Goal: Information Seeking & Learning: Learn about a topic

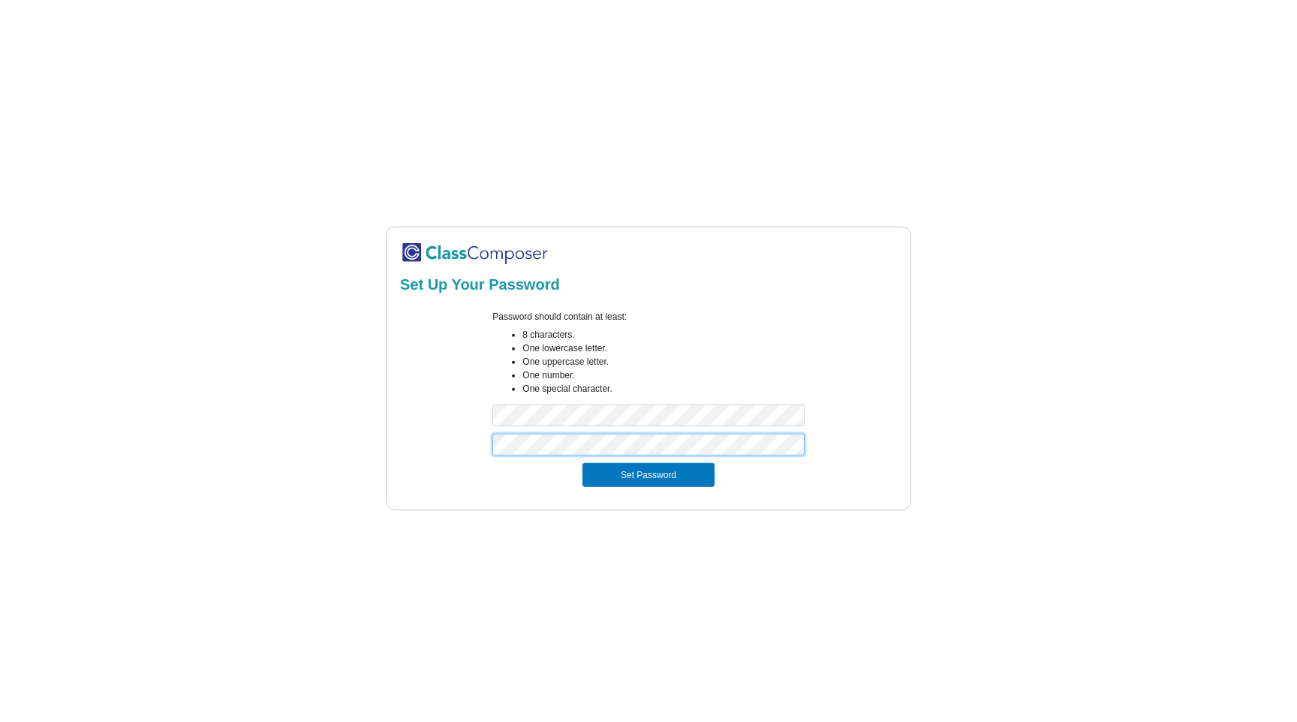
click at [583, 463] on button "Set Password" at bounding box center [649, 475] width 132 height 24
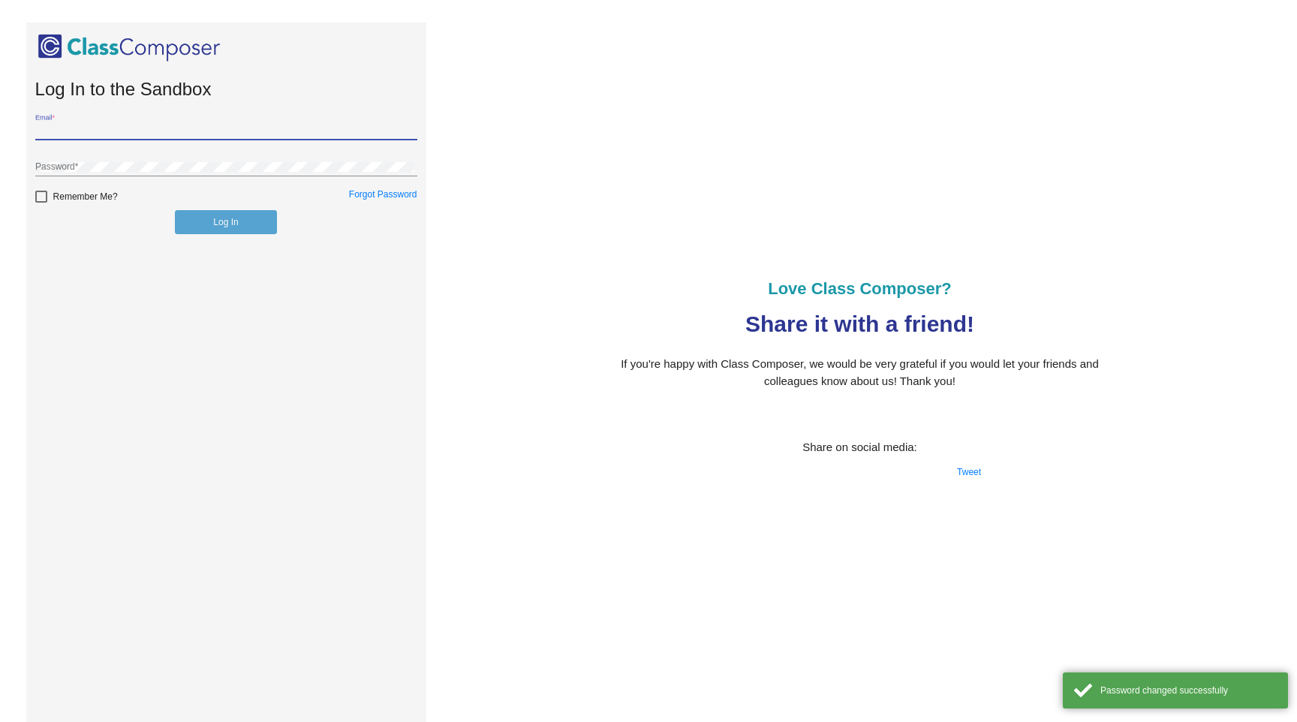
type input "[EMAIL_ADDRESS][DOMAIN_NAME]"
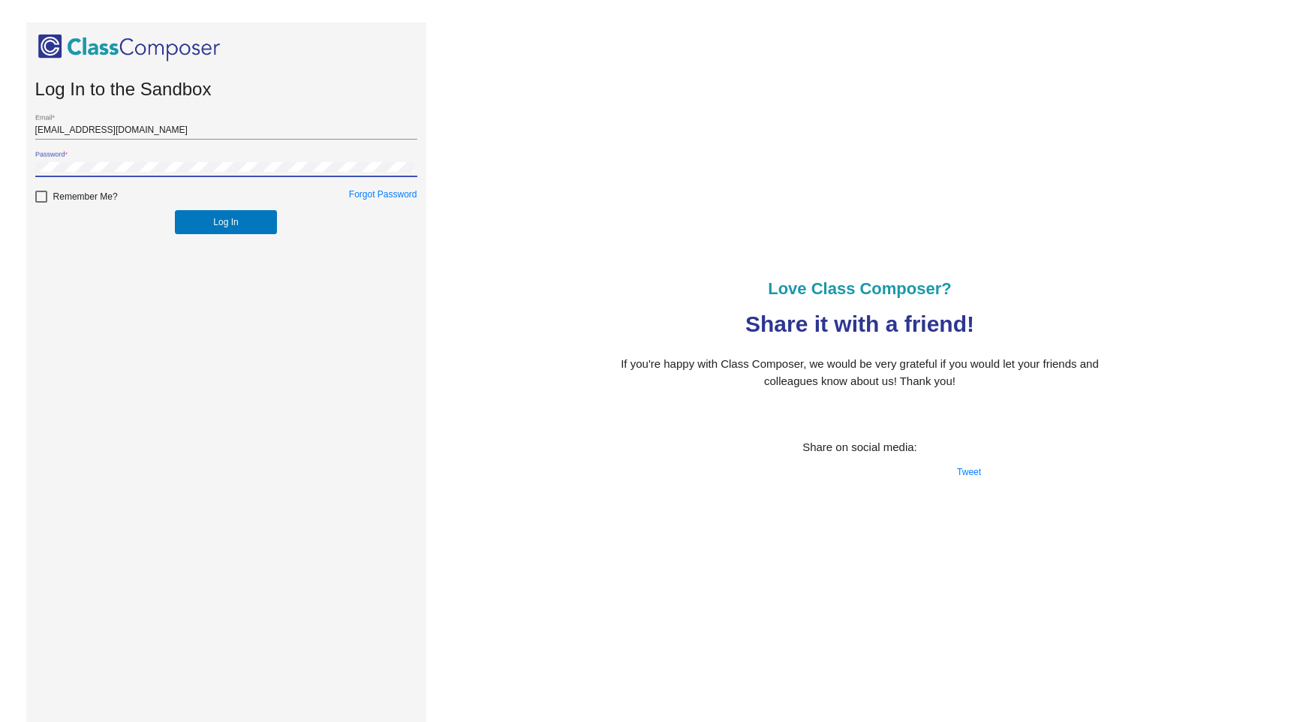
click at [175, 210] on button "Log In" at bounding box center [225, 222] width 101 height 24
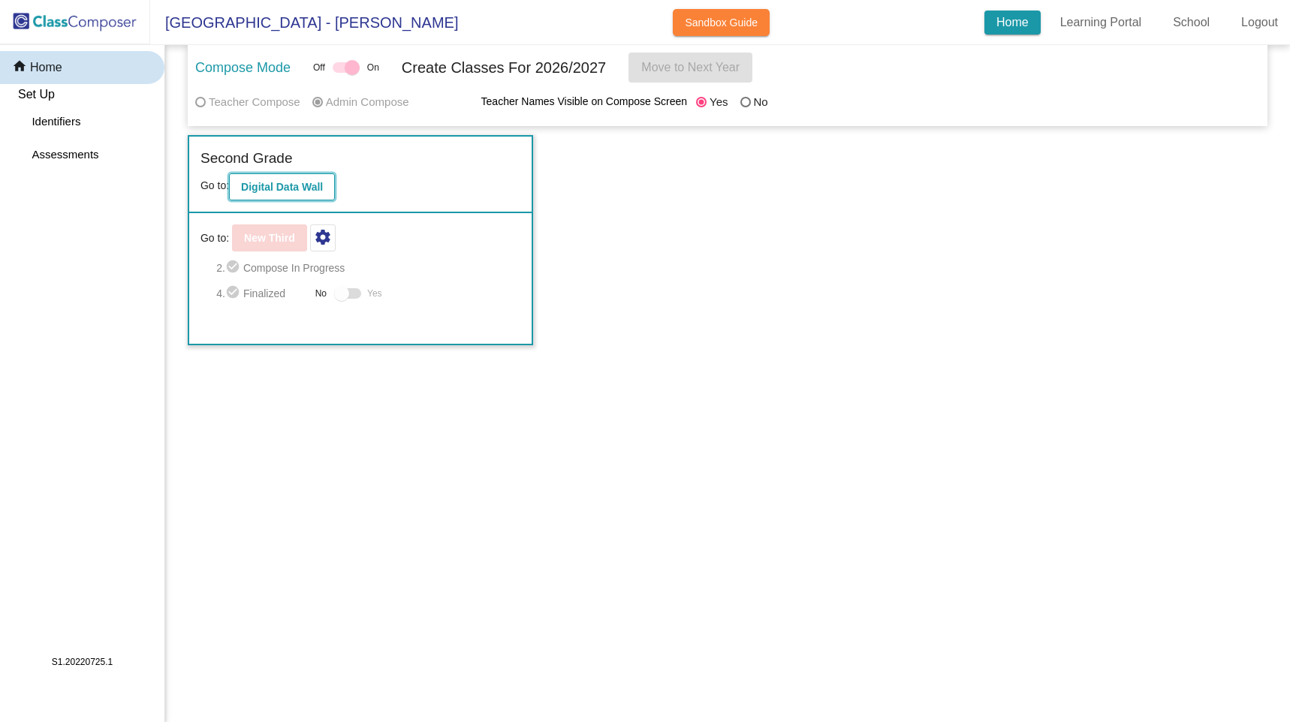
click at [304, 188] on b "Digital Data Wall" at bounding box center [282, 187] width 82 height 12
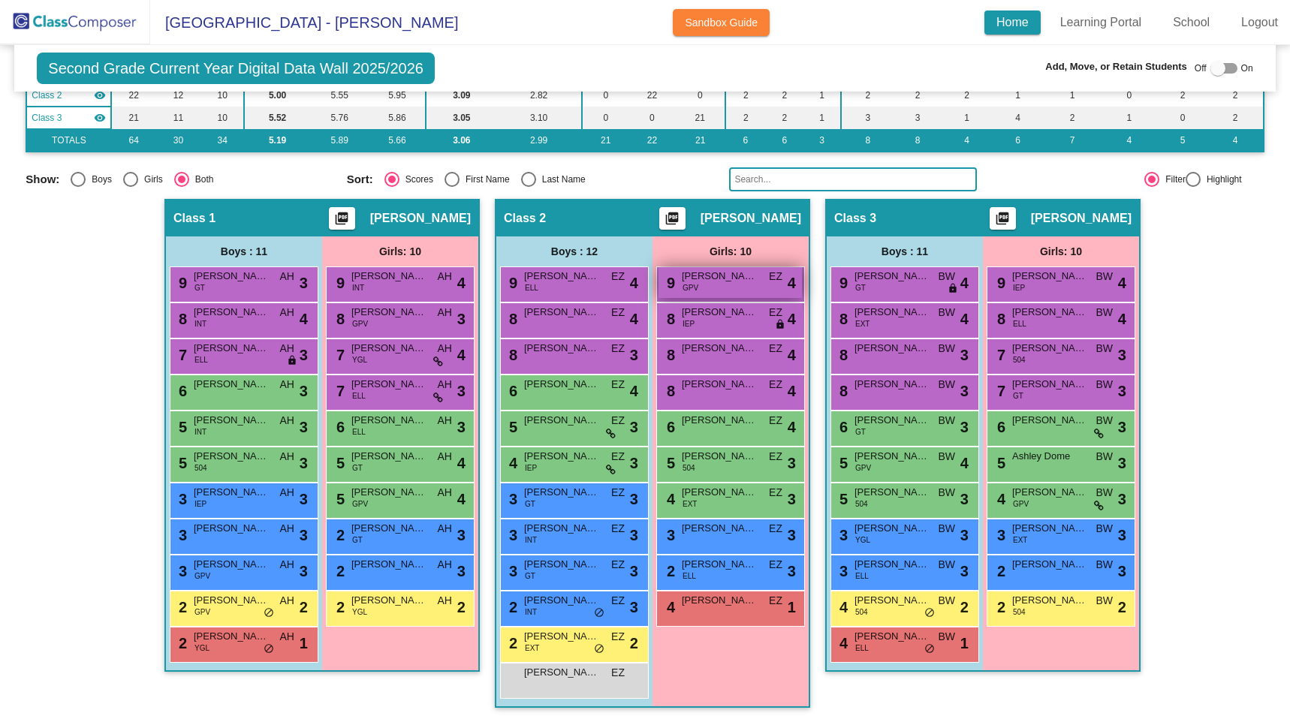
click at [722, 272] on span "[PERSON_NAME]" at bounding box center [719, 276] width 75 height 15
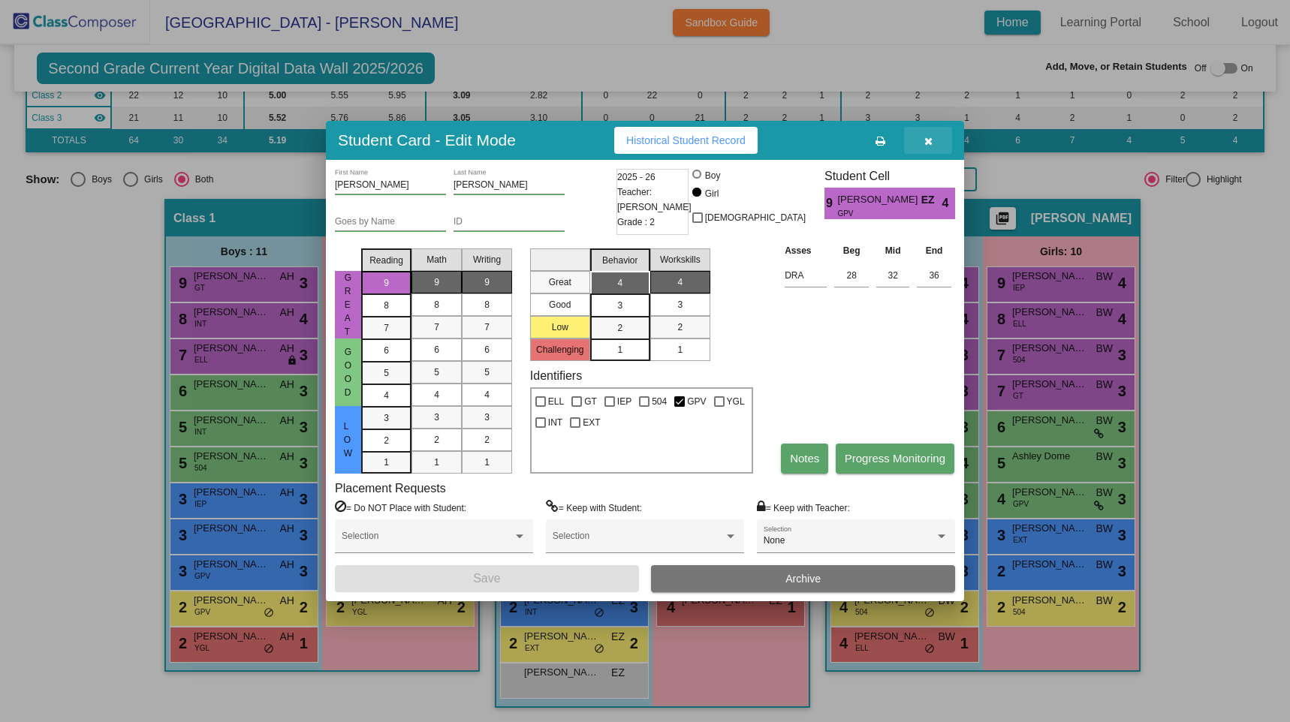
click at [925, 149] on button "button" at bounding box center [928, 140] width 48 height 27
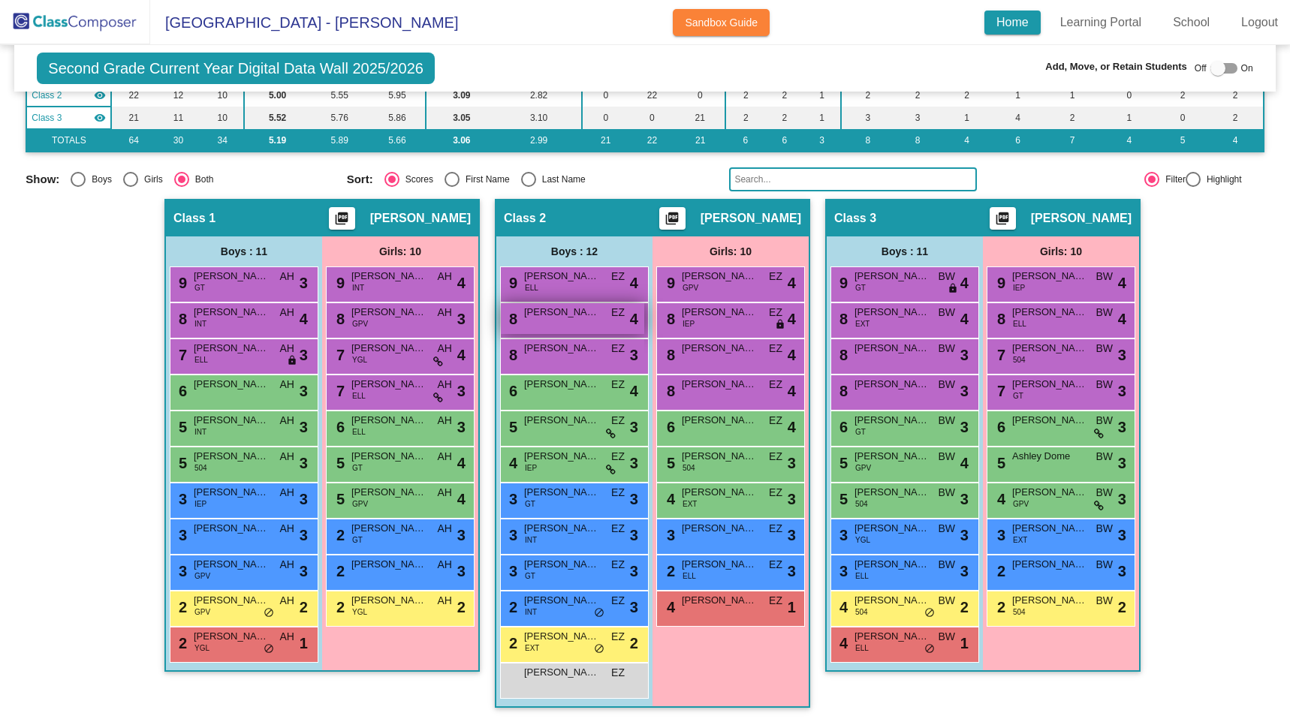
click at [564, 307] on span "[PERSON_NAME]" at bounding box center [561, 312] width 75 height 15
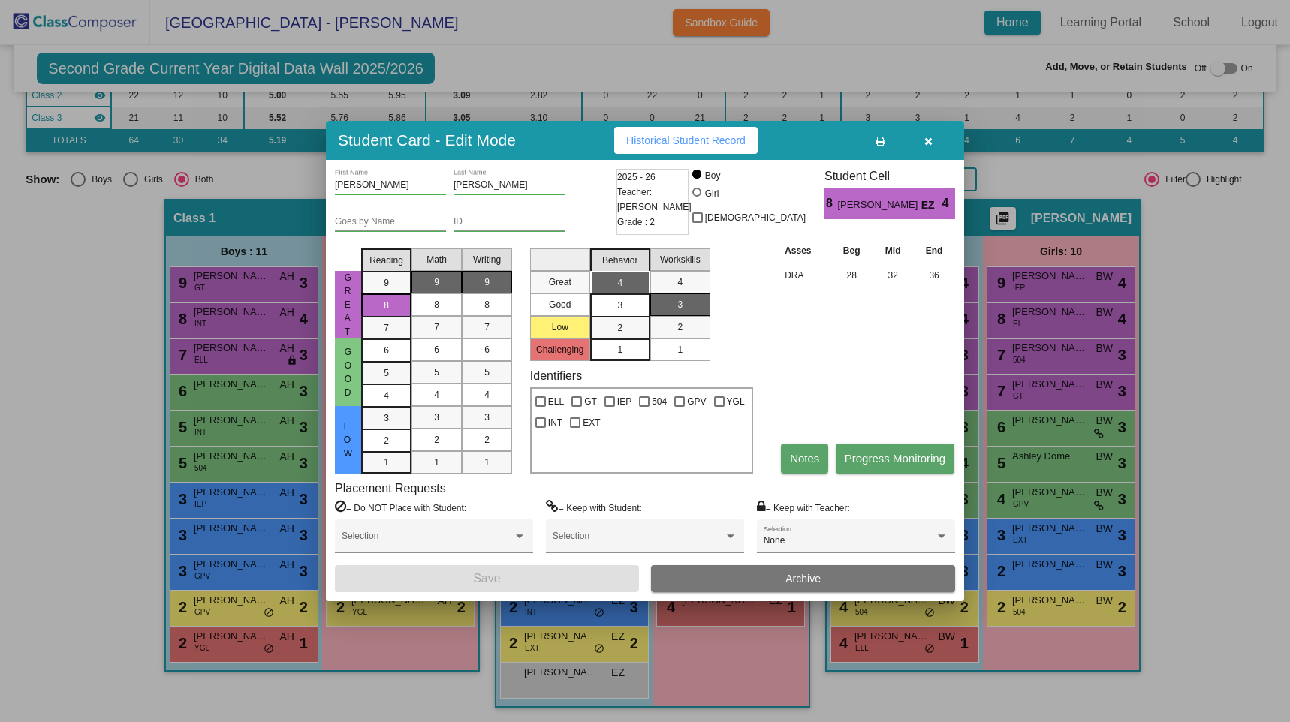
click at [939, 139] on button "button" at bounding box center [928, 140] width 48 height 27
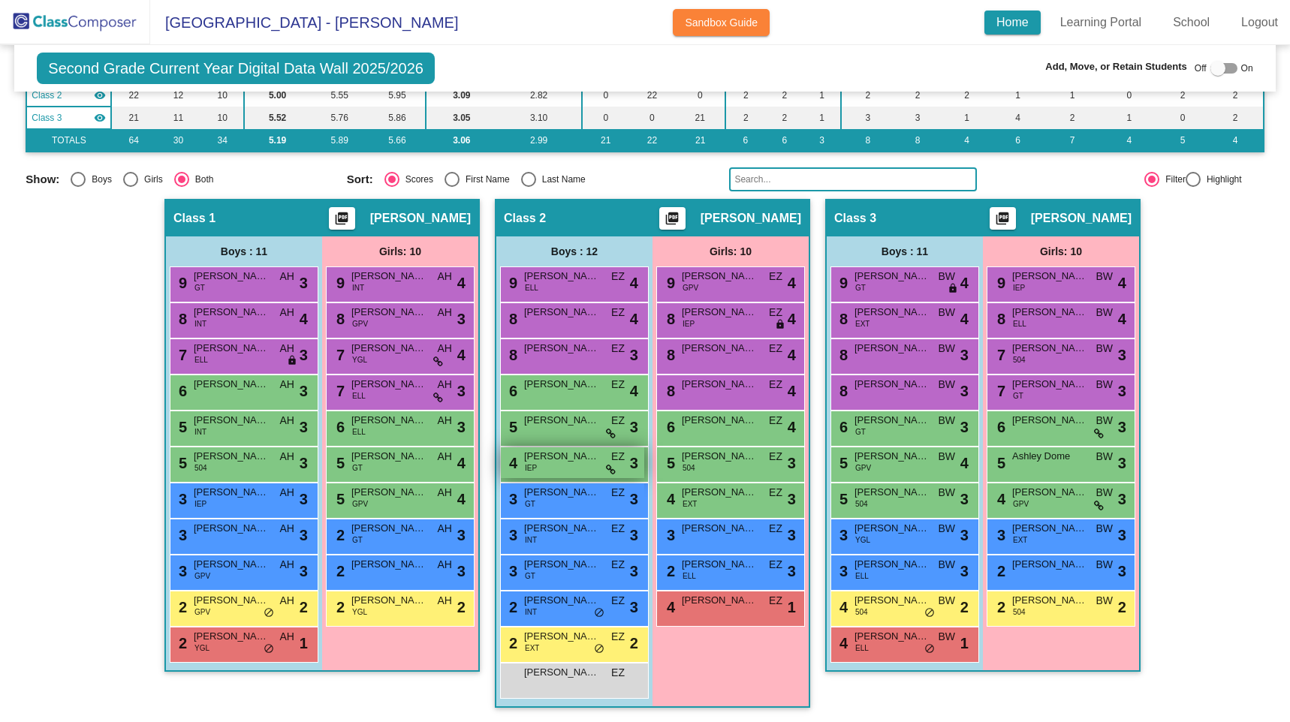
click at [586, 462] on span "[PERSON_NAME]" at bounding box center [561, 456] width 75 height 15
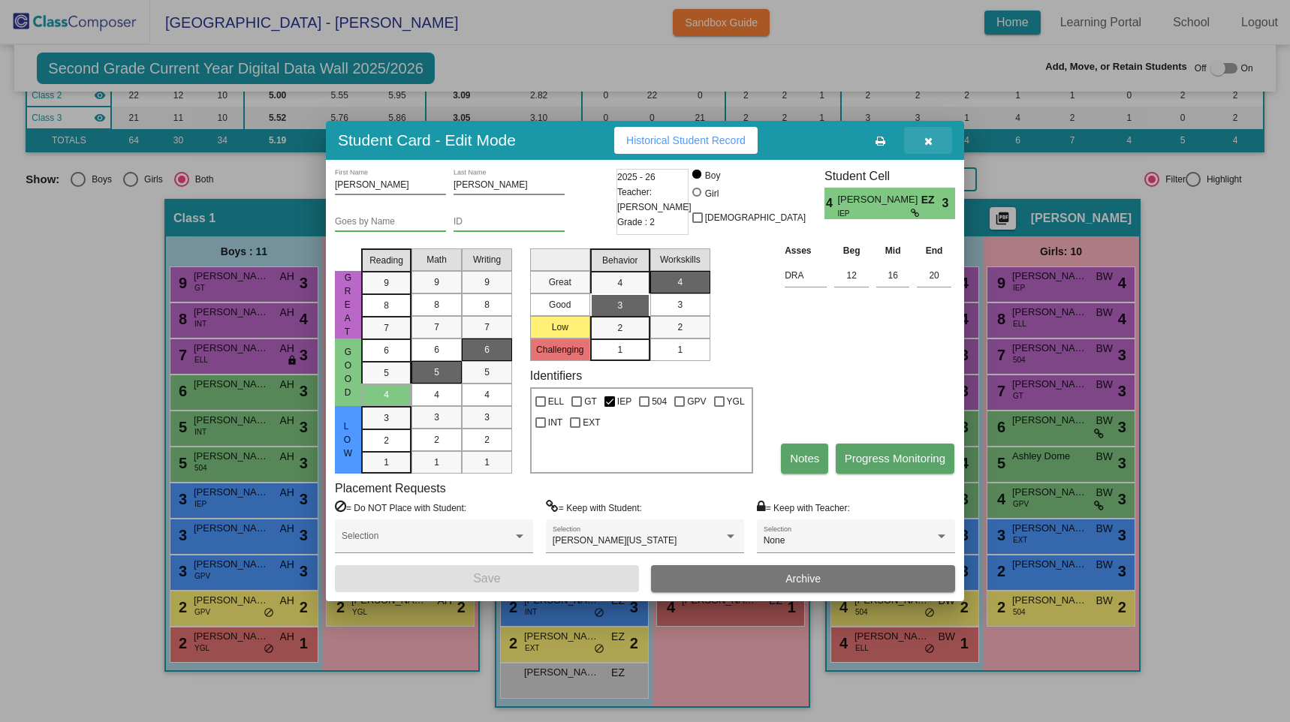
click at [928, 138] on icon "button" at bounding box center [928, 141] width 8 height 11
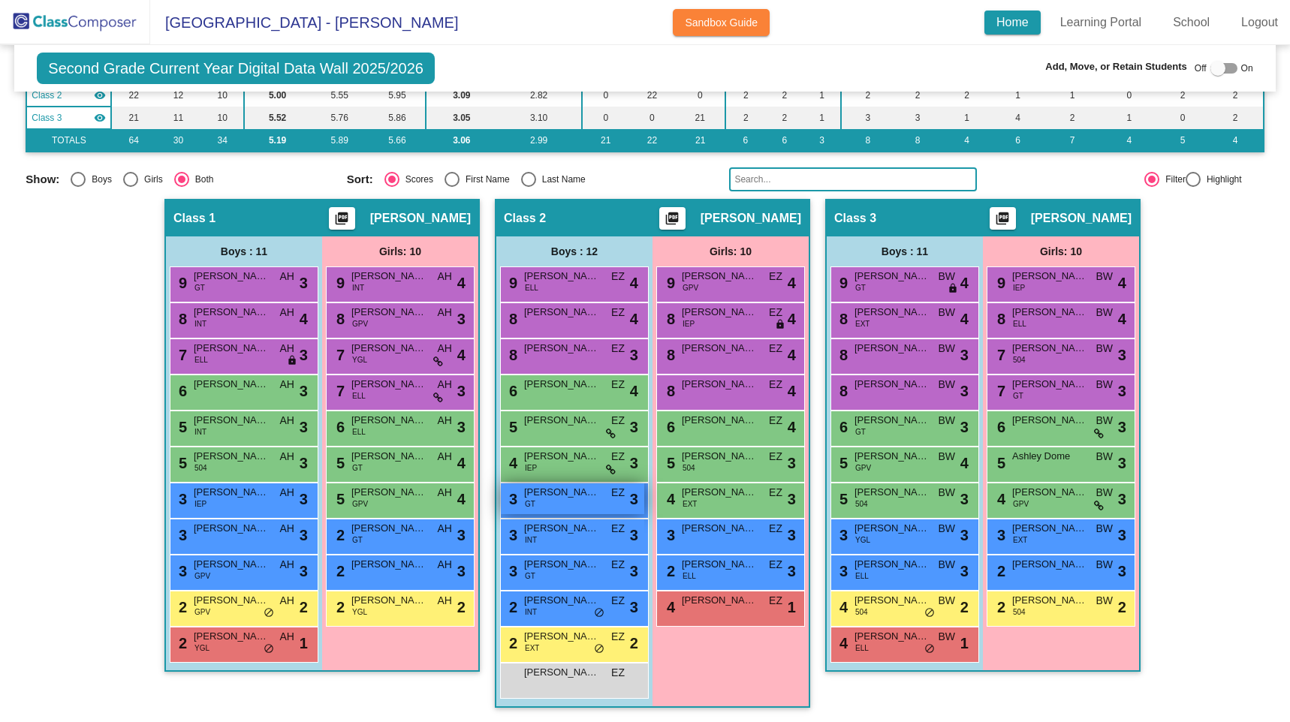
click at [568, 508] on div "3 [PERSON_NAME] GT EZ lock do_not_disturb_alt 3" at bounding box center [572, 499] width 143 height 31
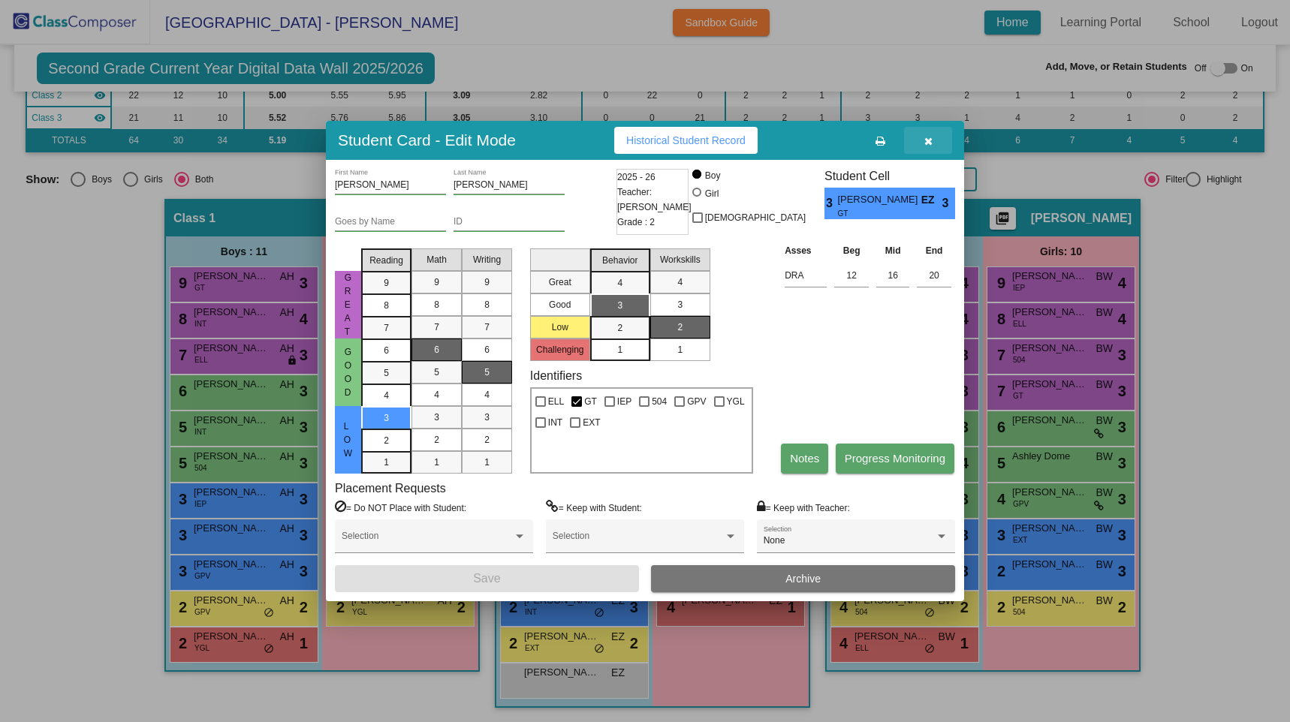
click at [924, 139] on icon "button" at bounding box center [928, 141] width 8 height 11
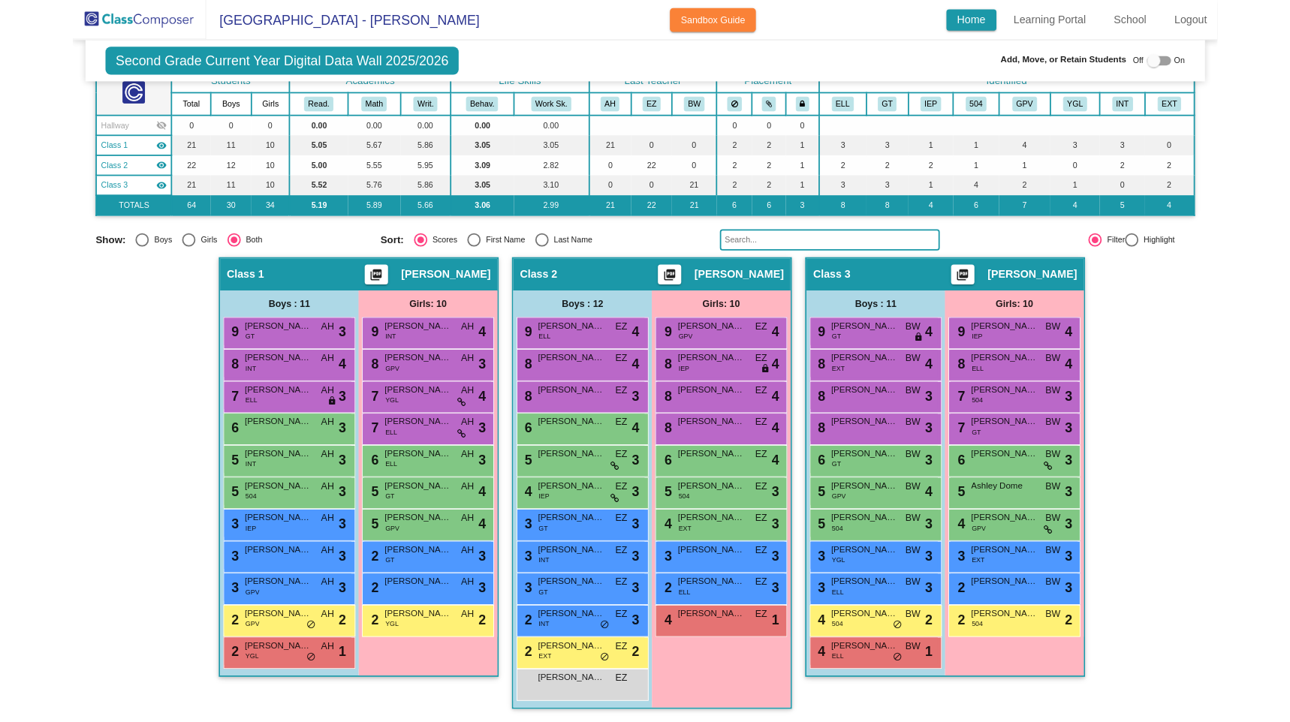
scroll to position [228, 0]
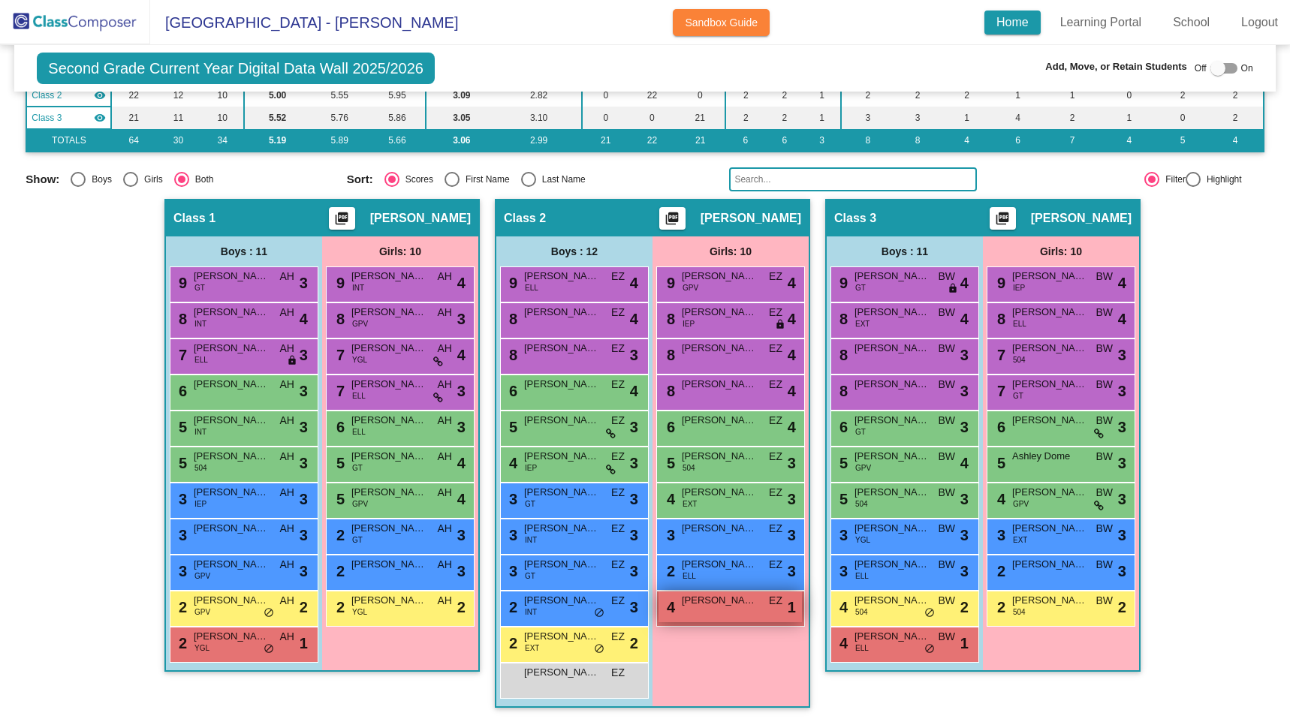
click at [718, 610] on div "4 [PERSON_NAME] EZ lock do_not_disturb_alt 1" at bounding box center [729, 607] width 143 height 31
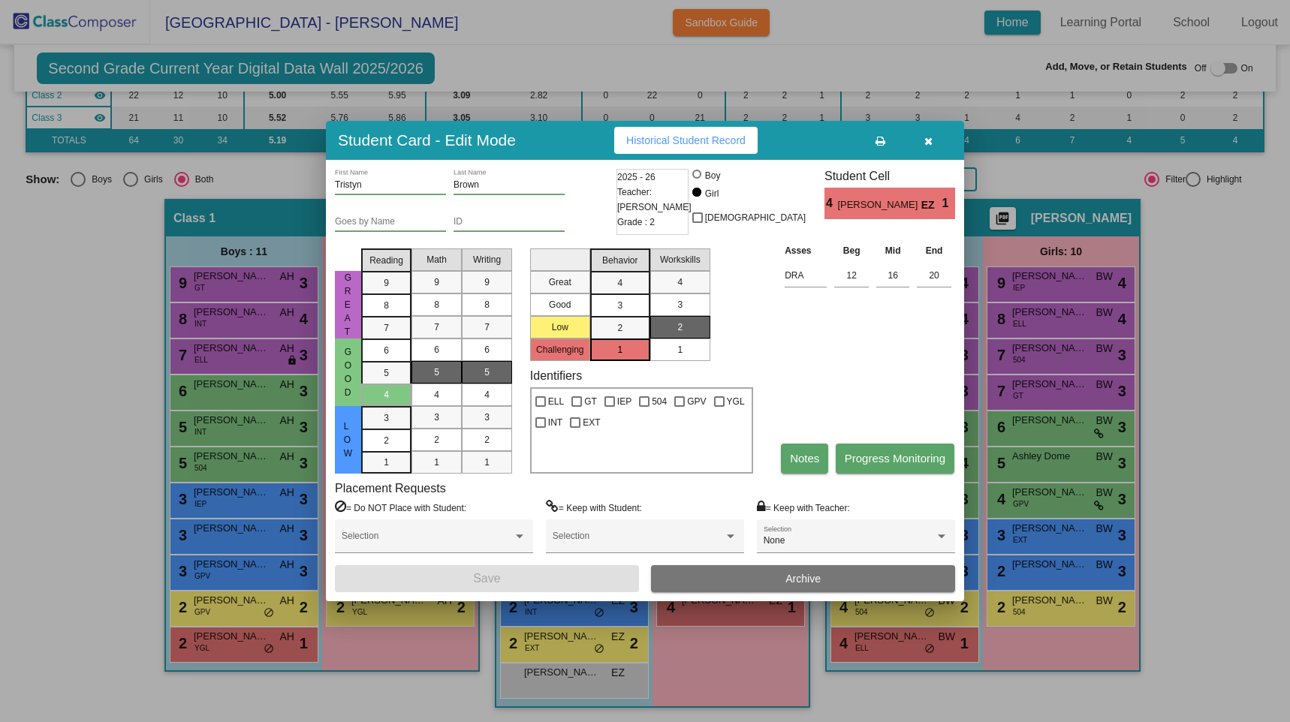
click at [932, 144] on icon "button" at bounding box center [928, 141] width 8 height 11
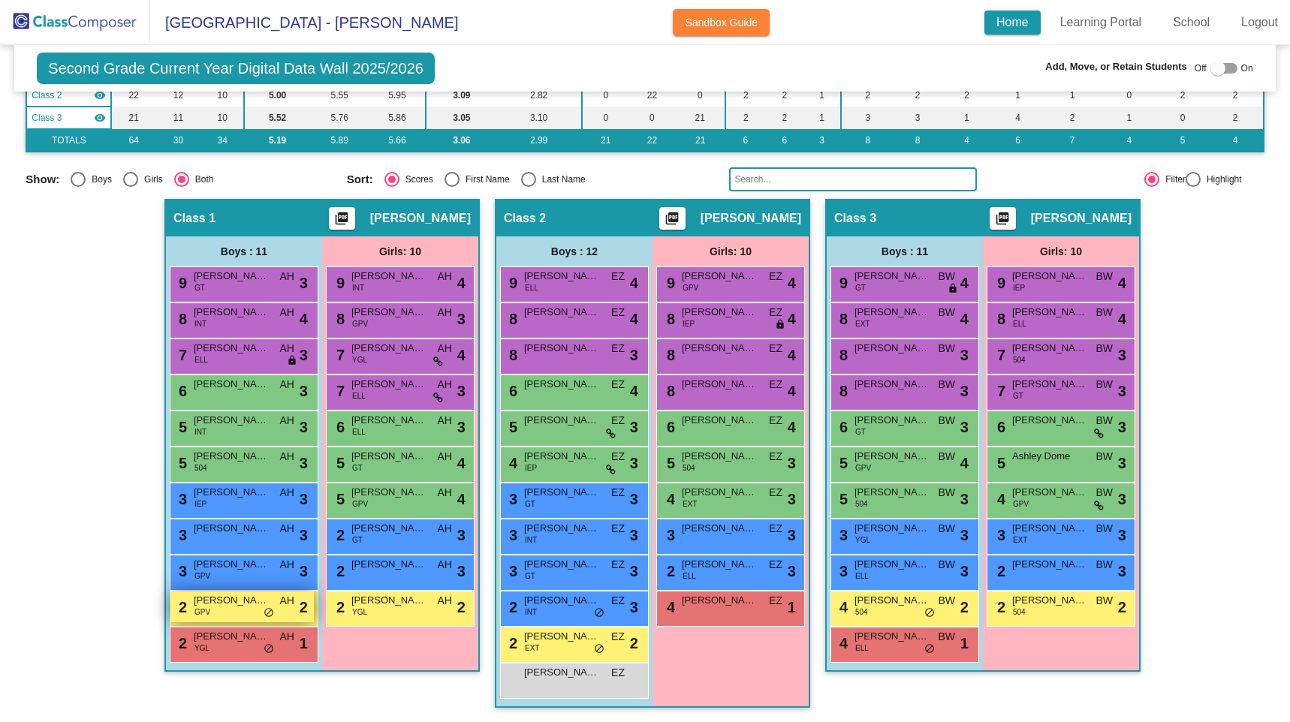
click at [210, 603] on span "[PERSON_NAME]" at bounding box center [231, 600] width 75 height 15
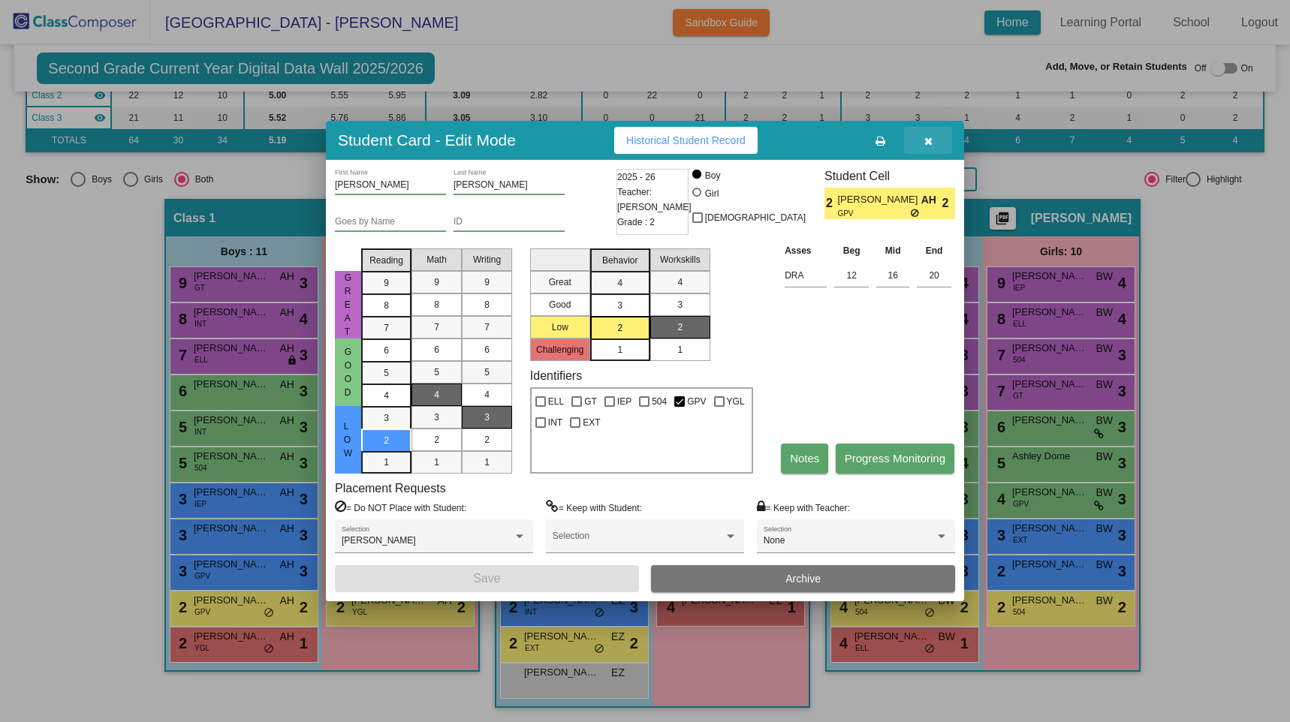
click at [926, 147] on button "button" at bounding box center [928, 140] width 48 height 27
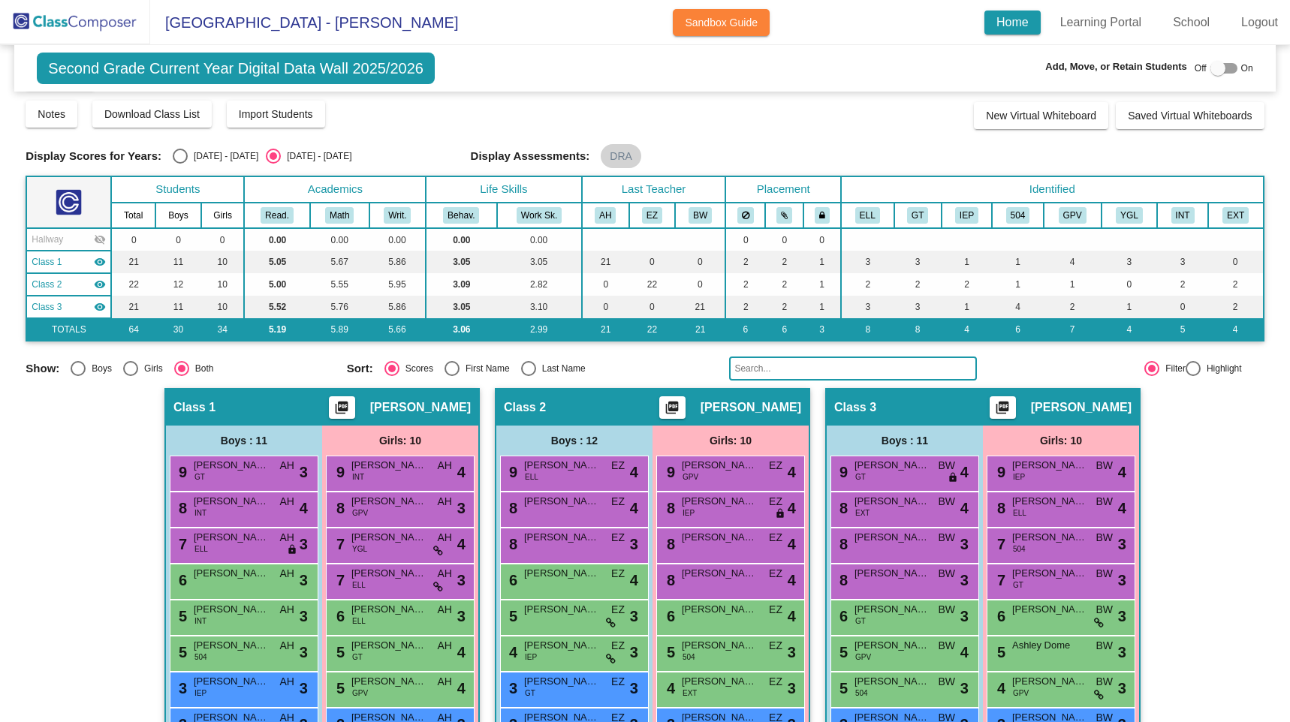
scroll to position [49, 0]
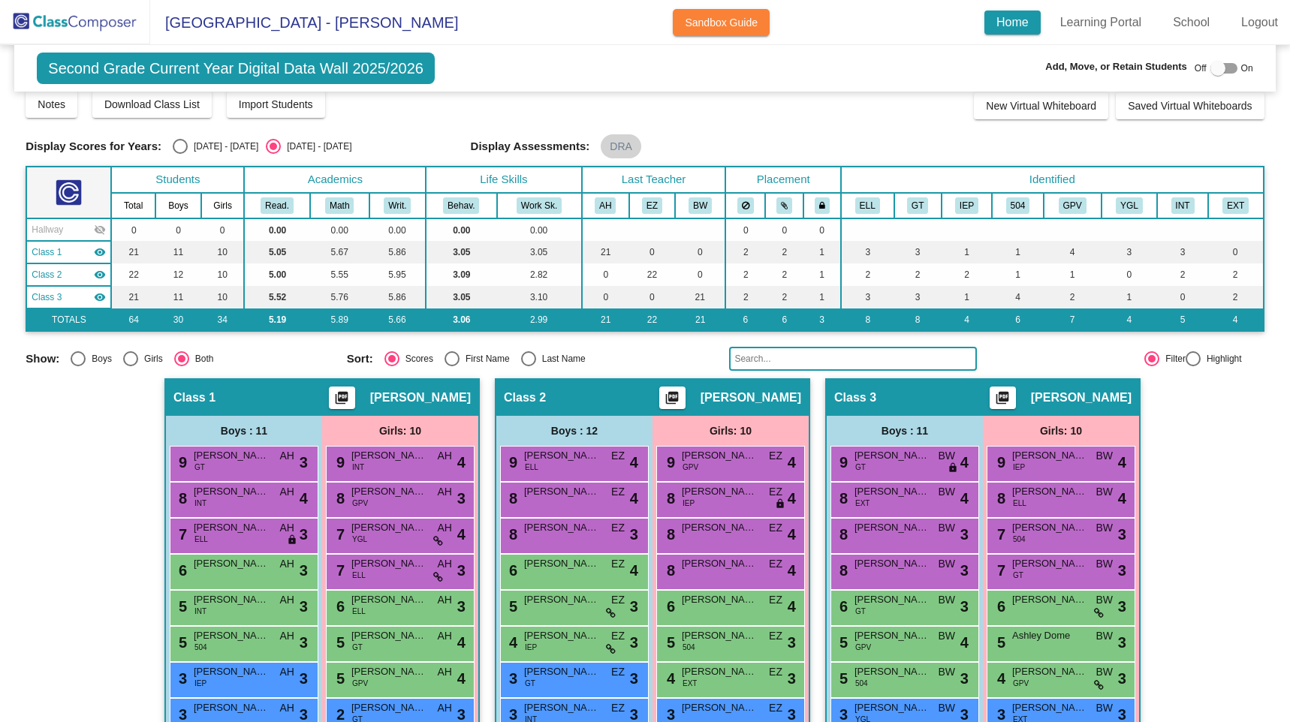
click at [69, 255] on div "Class 1 visibility" at bounding box center [69, 253] width 74 height 14
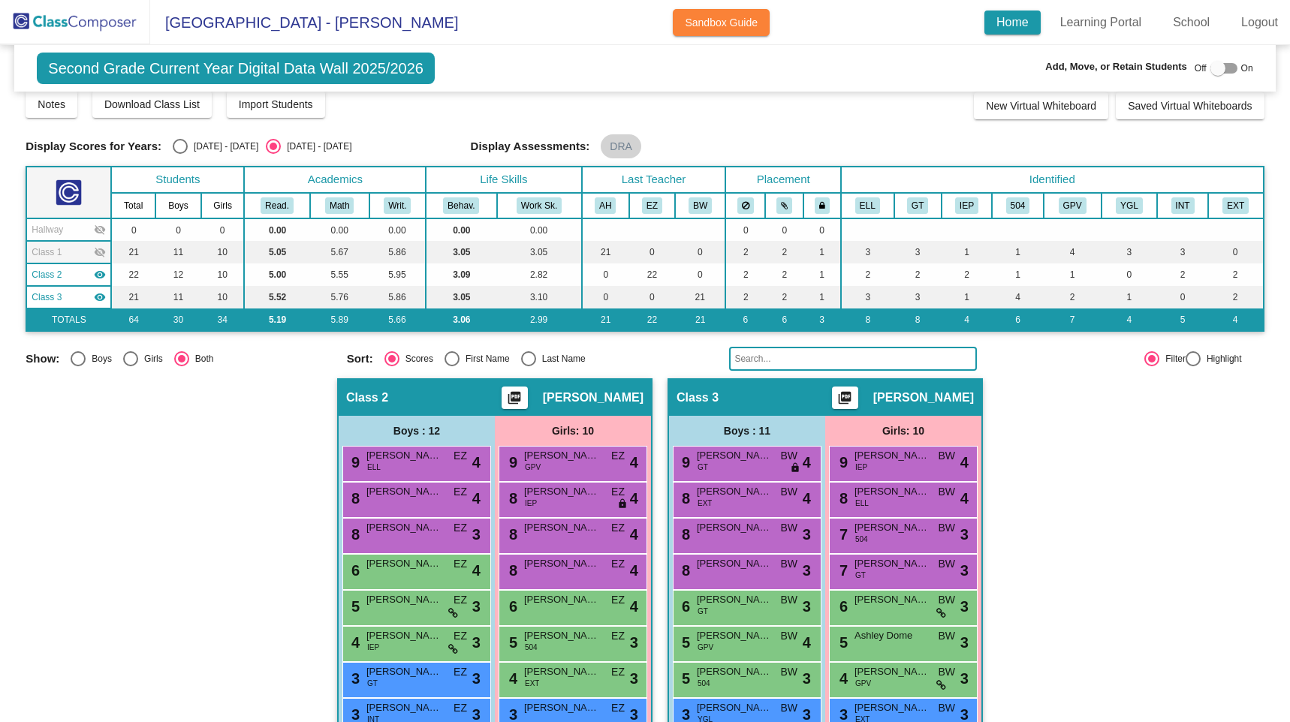
click at [73, 279] on div "Class 2 visibility" at bounding box center [69, 275] width 74 height 14
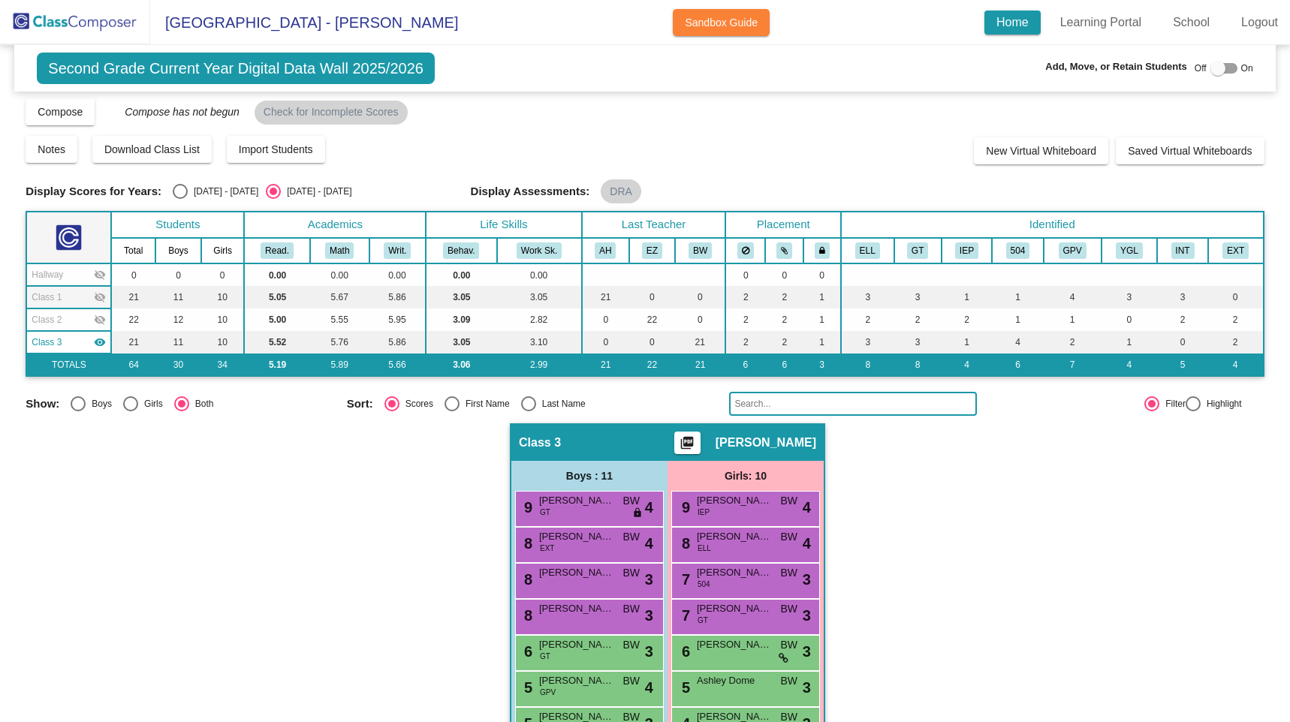
scroll to position [0, 0]
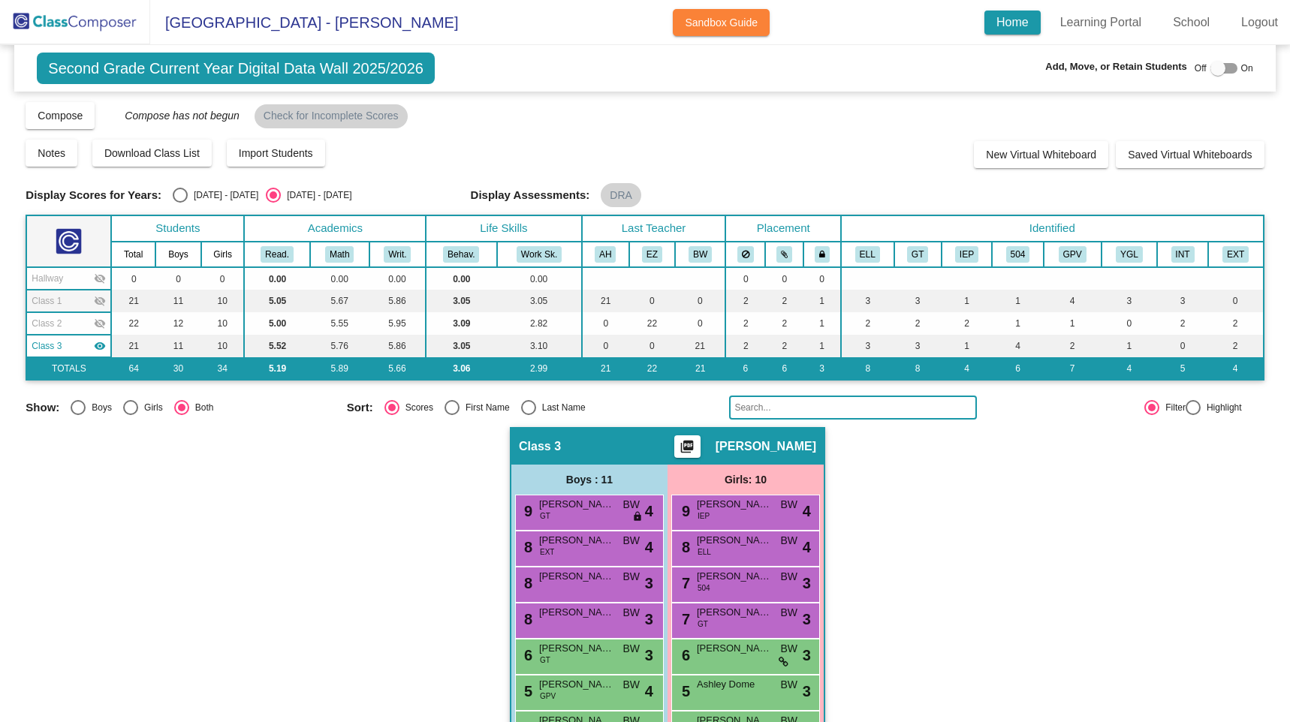
click at [90, 303] on div "Class 1 visibility_off" at bounding box center [69, 301] width 74 height 14
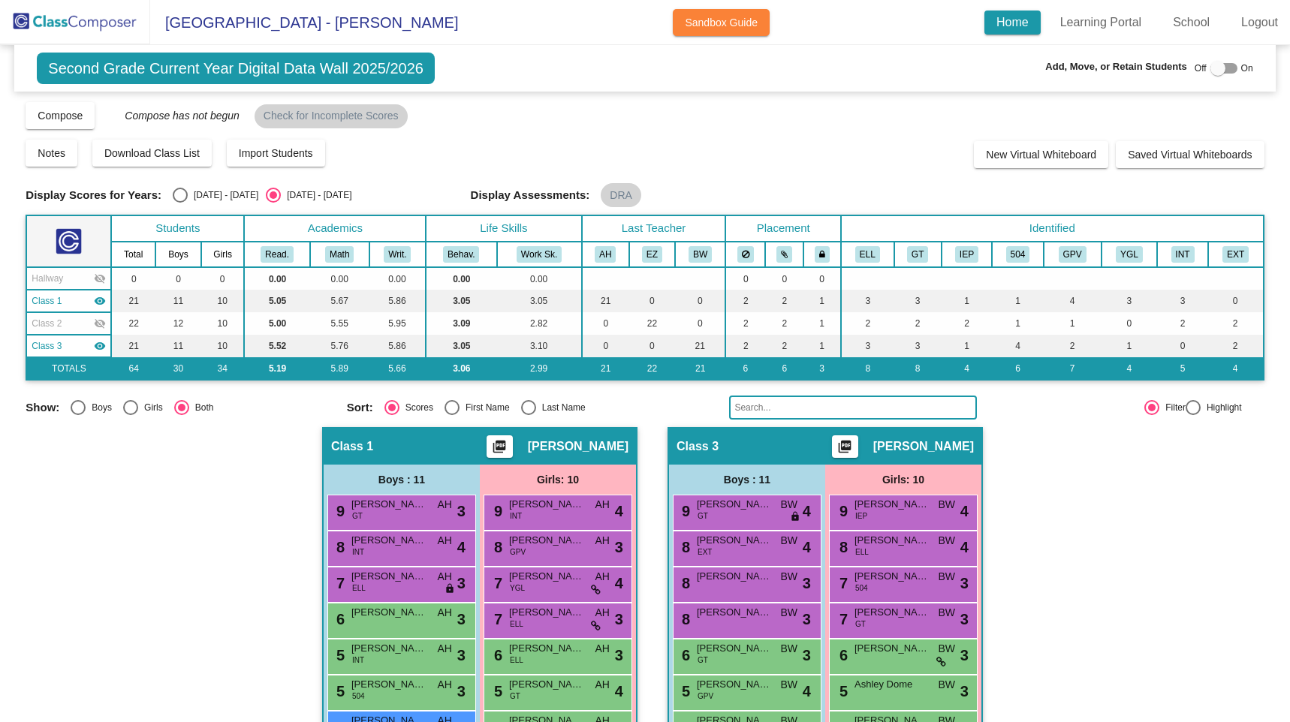
click at [89, 342] on div "Class 3 visibility" at bounding box center [69, 346] width 74 height 14
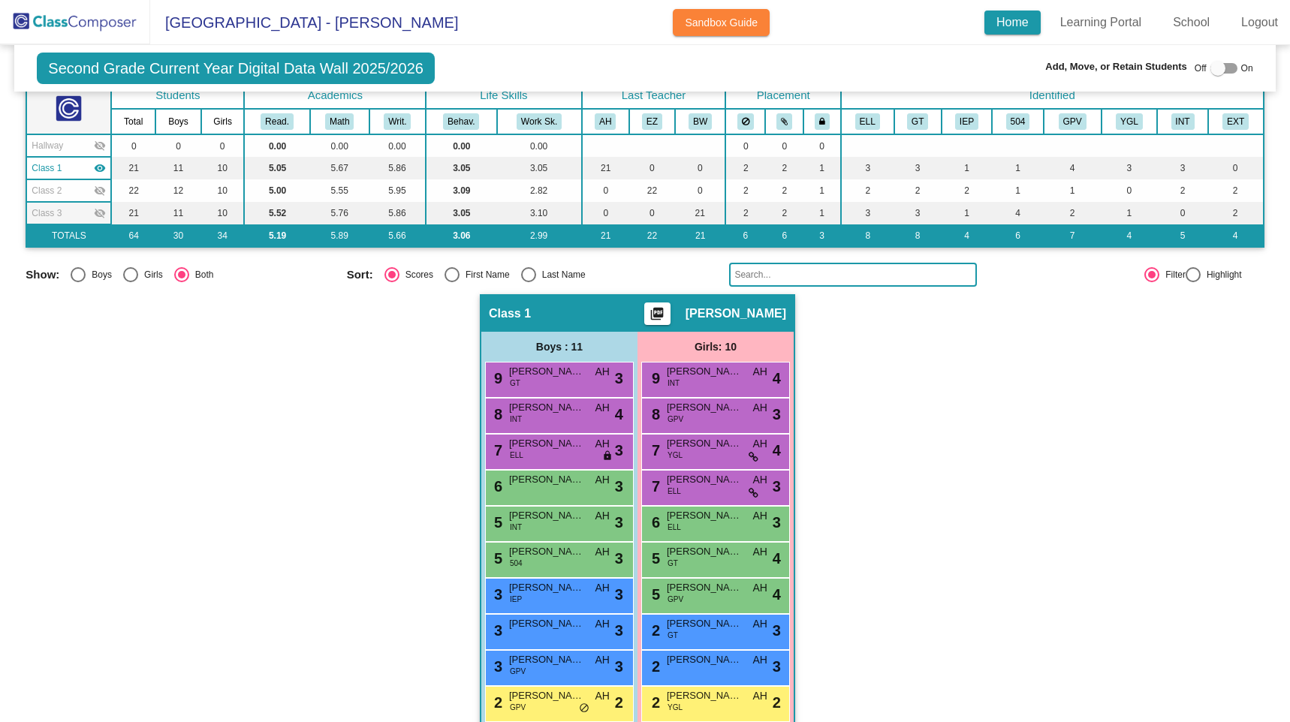
scroll to position [192, 0]
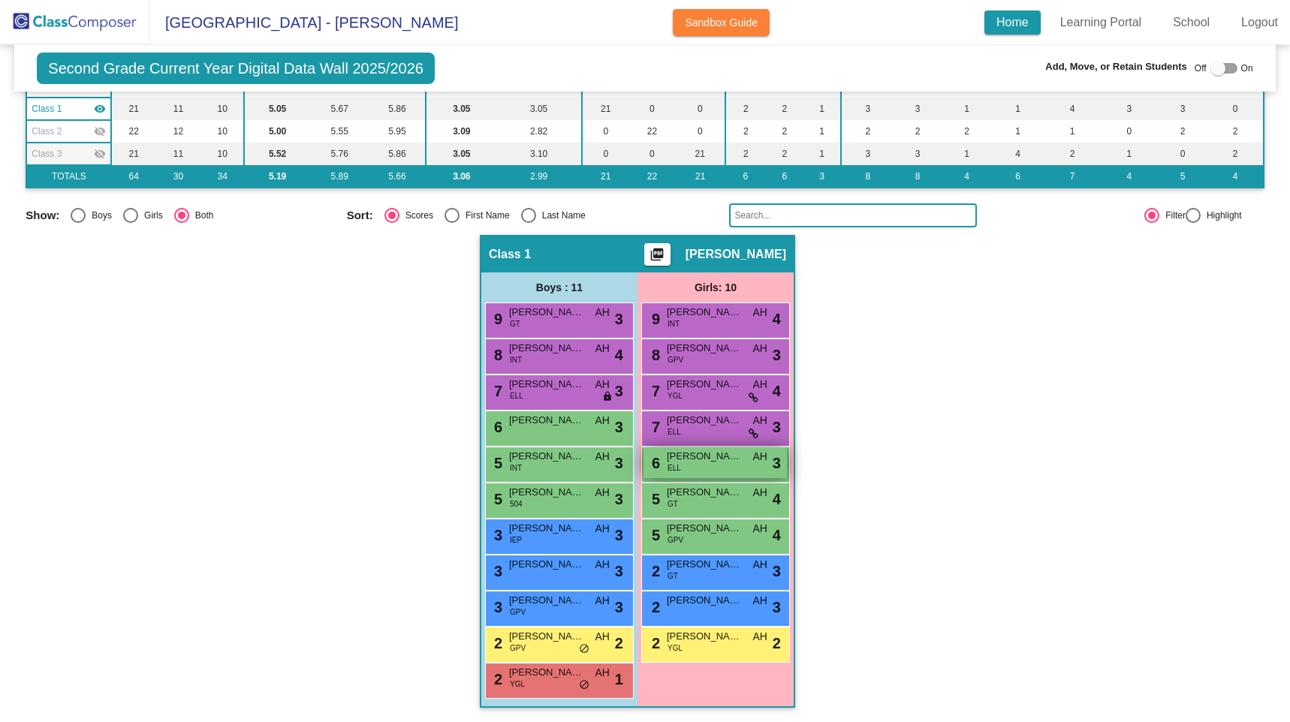
click at [675, 466] on span "ELL" at bounding box center [674, 467] width 14 height 11
